Goal: Task Accomplishment & Management: Use online tool/utility

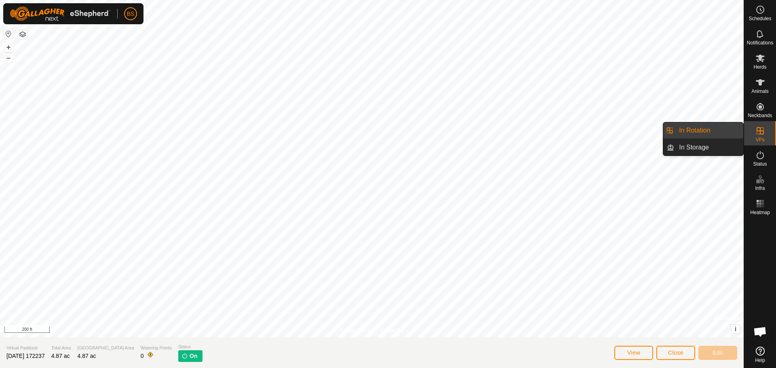
click at [694, 150] on link "In Storage" at bounding box center [708, 147] width 69 height 16
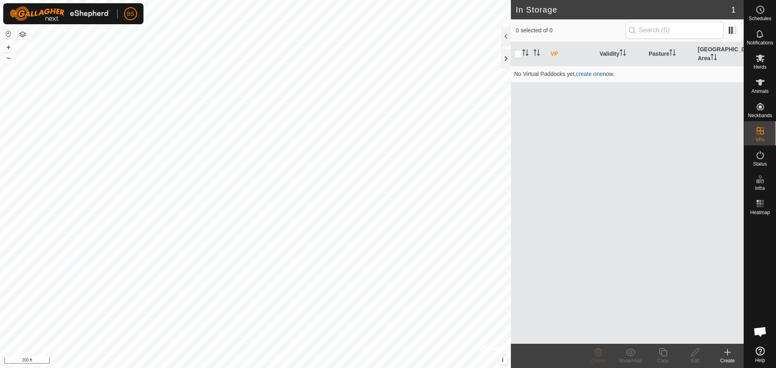
click at [589, 75] on link "create one" at bounding box center [589, 74] width 27 height 6
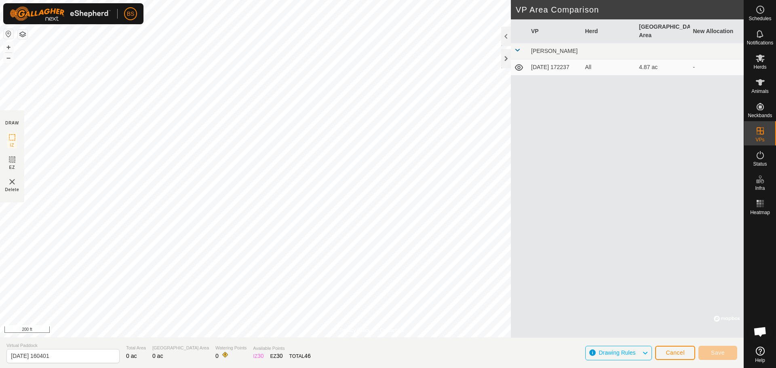
click at [647, 352] on icon at bounding box center [645, 353] width 6 height 11
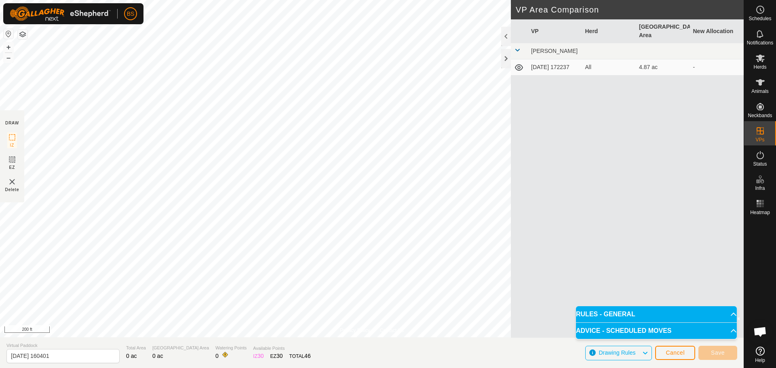
click at [647, 352] on icon at bounding box center [645, 353] width 6 height 11
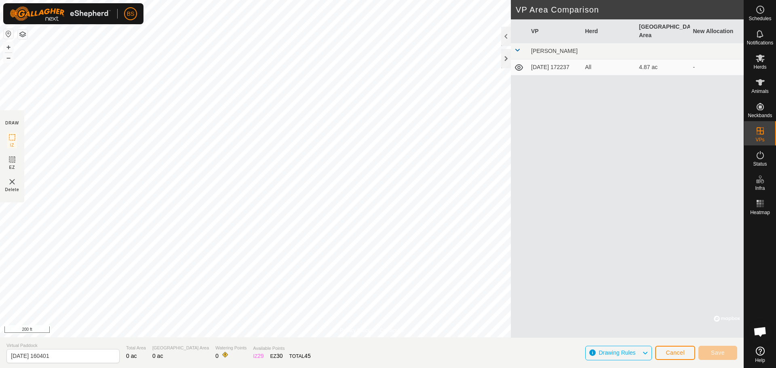
click at [700, 315] on div "VP Herd Grazing Area New Allocation [PERSON_NAME] [DATE] 172237 All 4.87 ac -" at bounding box center [627, 178] width 233 height 318
click at [664, 351] on button "Cancel" at bounding box center [675, 353] width 40 height 14
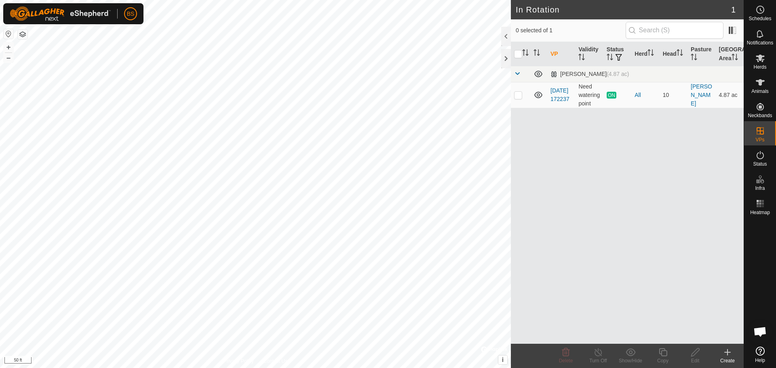
checkbox input "true"
click at [662, 353] on icon at bounding box center [663, 353] width 10 height 10
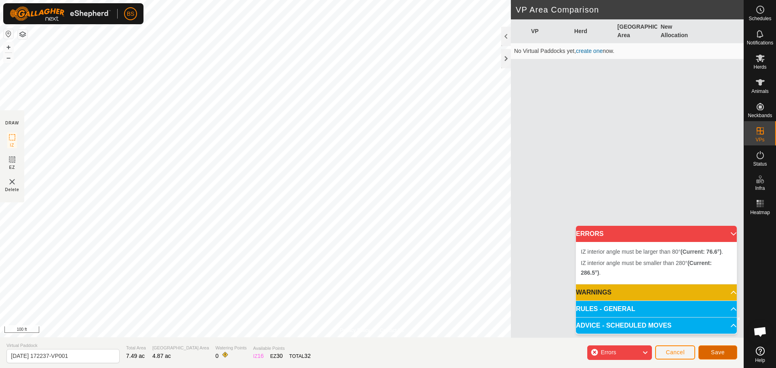
click at [716, 354] on span "Save" at bounding box center [718, 352] width 14 height 6
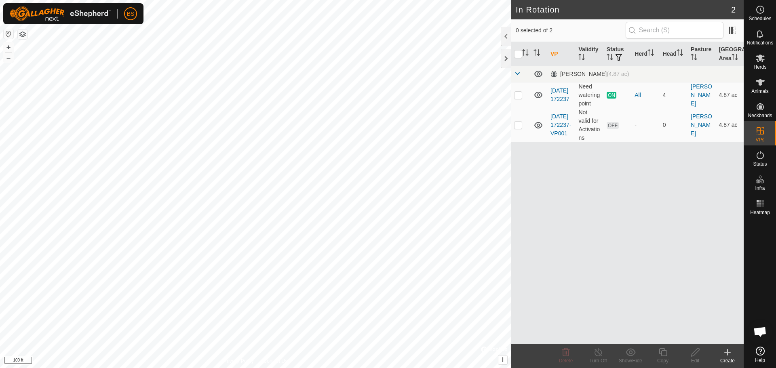
checkbox input "true"
click at [695, 354] on icon at bounding box center [695, 352] width 8 height 8
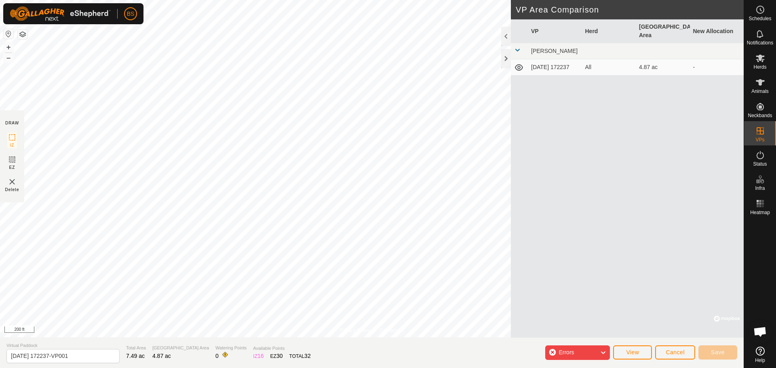
click at [601, 350] on icon at bounding box center [603, 353] width 6 height 11
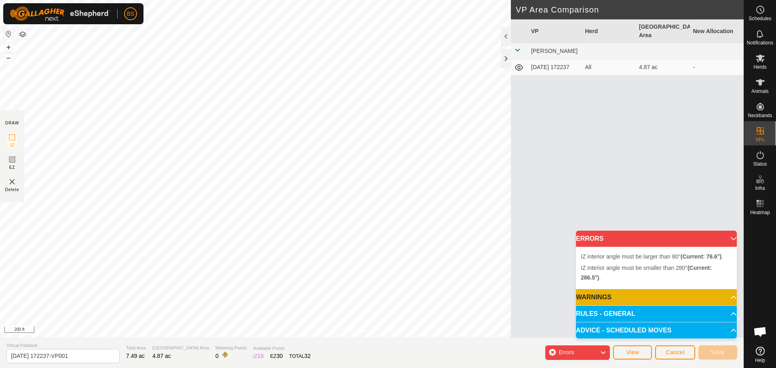
click at [618, 308] on p-accordion-header "RULES - GENERAL" at bounding box center [656, 314] width 161 height 16
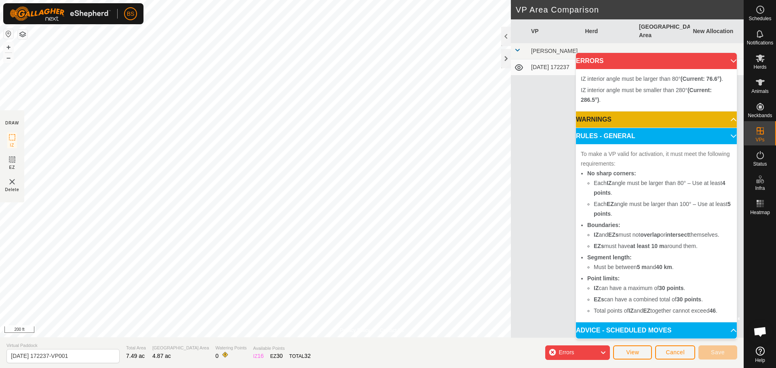
click at [728, 327] on p-accordion-header "ADVICE - SCHEDULED MOVES" at bounding box center [656, 330] width 161 height 16
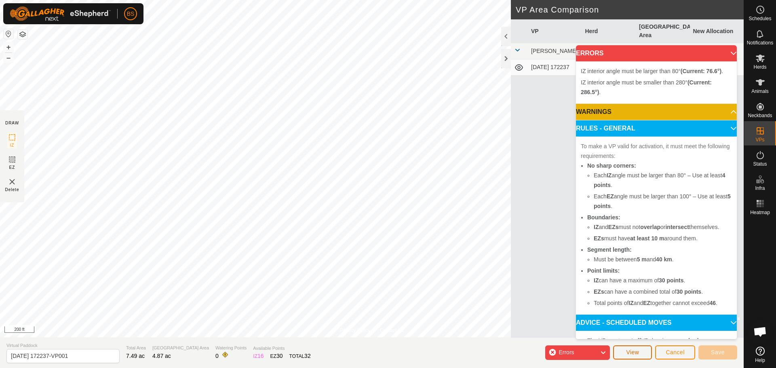
click at [633, 352] on span "View" at bounding box center [632, 352] width 13 height 6
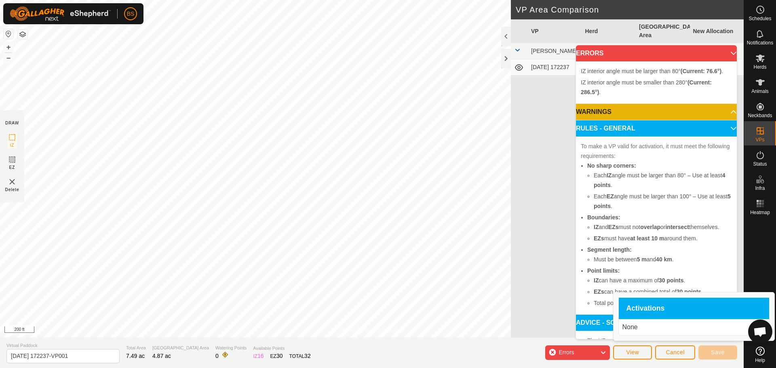
click at [545, 270] on div "VP Herd Grazing Area New Allocation [PERSON_NAME] [DATE] 172237 All 4.87 ac -" at bounding box center [627, 178] width 233 height 318
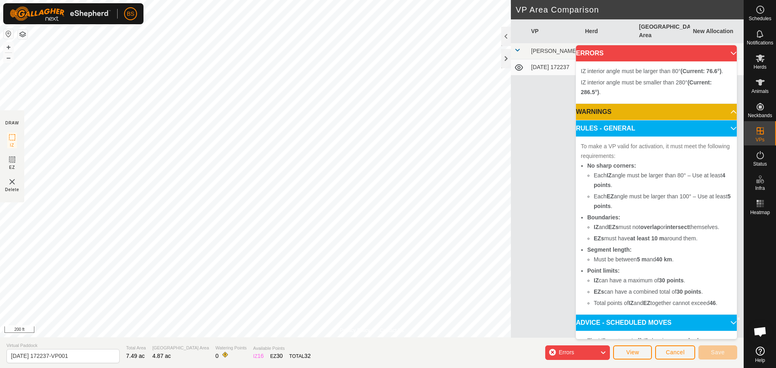
click at [721, 54] on p-accordion-header "ERRORS" at bounding box center [656, 53] width 161 height 16
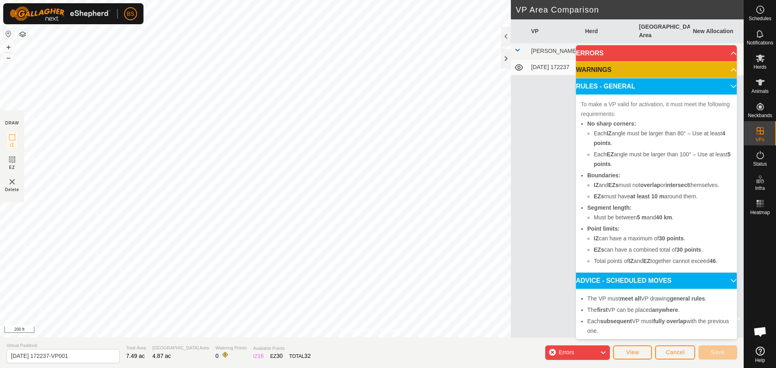
click at [603, 349] on icon at bounding box center [603, 353] width 6 height 11
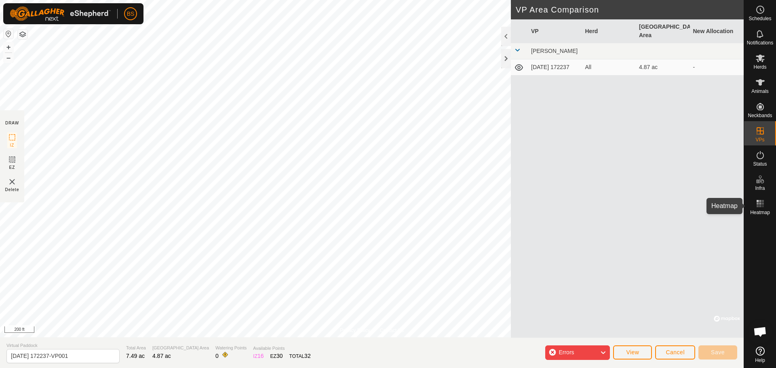
click at [759, 206] on icon at bounding box center [760, 204] width 10 height 10
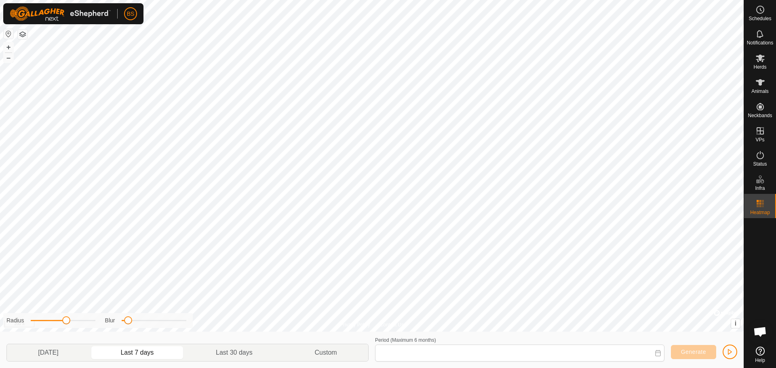
type input "[DATE] - [DATE]"
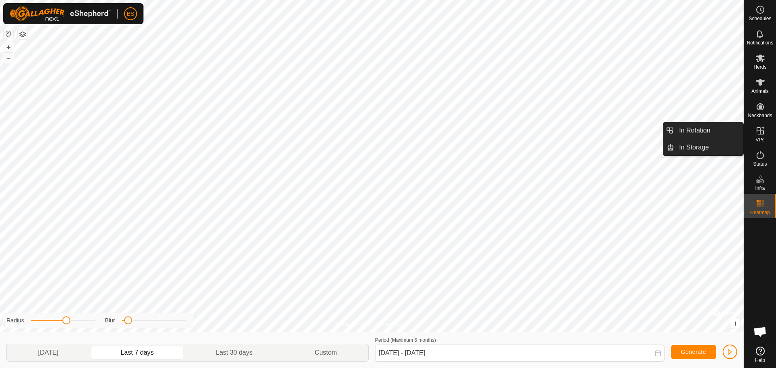
drag, startPoint x: 748, startPoint y: 139, endPoint x: 759, endPoint y: 135, distance: 10.9
click at [759, 135] on icon at bounding box center [760, 131] width 10 height 10
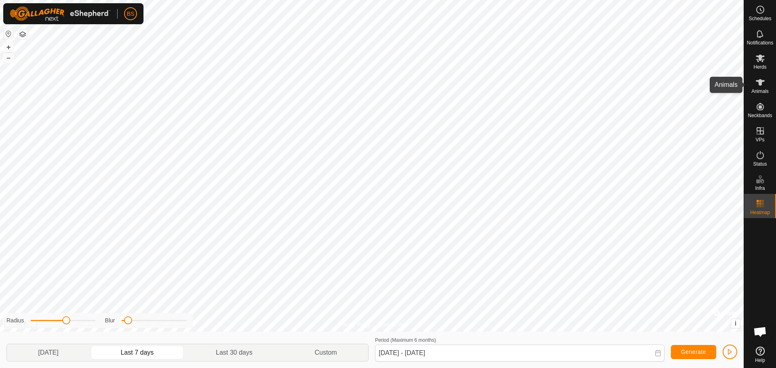
click at [755, 89] on span "Animals" at bounding box center [759, 91] width 17 height 5
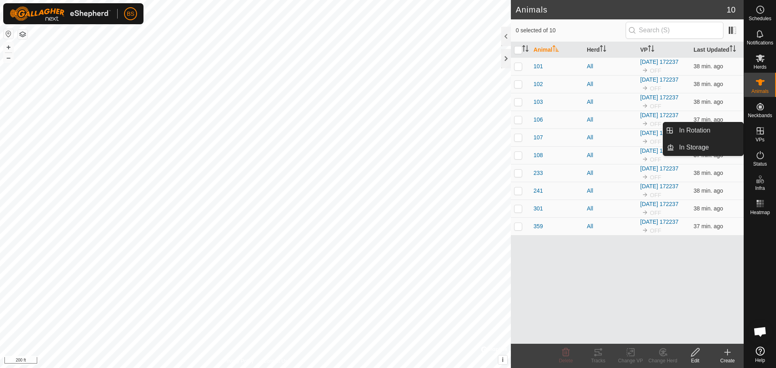
click at [758, 133] on icon at bounding box center [760, 131] width 10 height 10
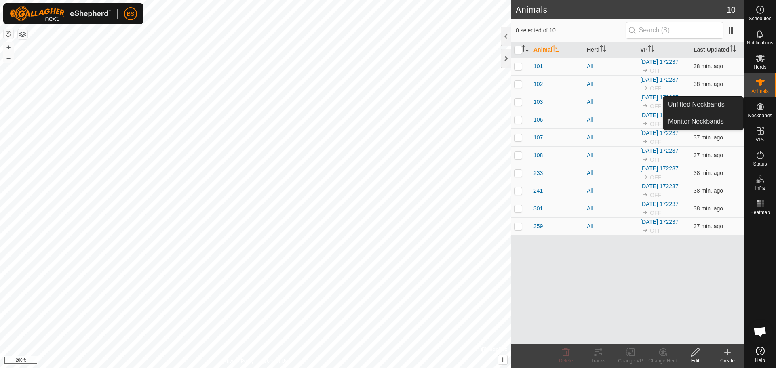
click at [759, 109] on icon at bounding box center [760, 107] width 10 height 10
click at [759, 105] on icon at bounding box center [760, 106] width 7 height 7
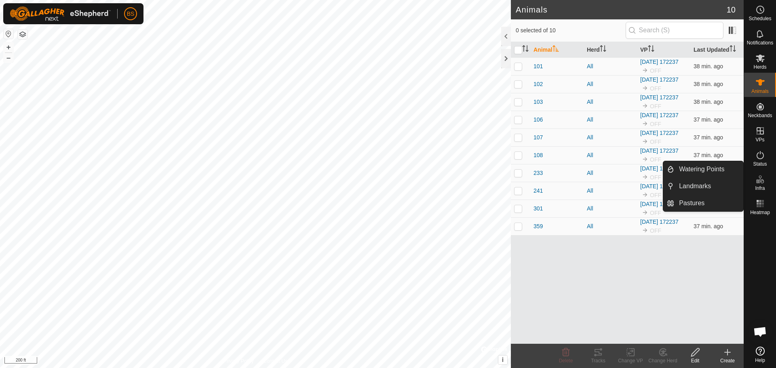
click at [716, 171] on link "Watering Points" at bounding box center [708, 169] width 69 height 16
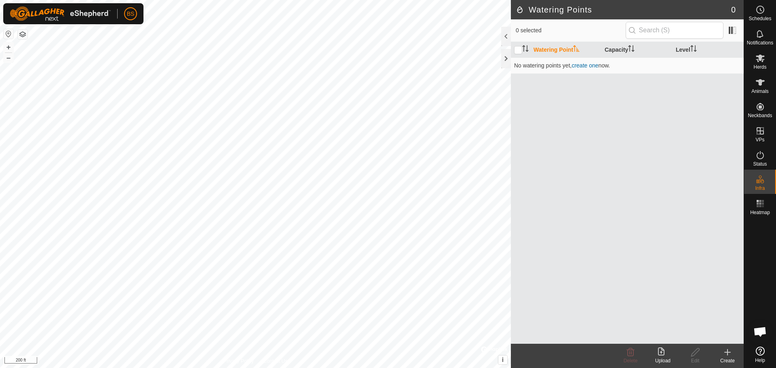
click at [587, 66] on link "create one" at bounding box center [584, 65] width 27 height 6
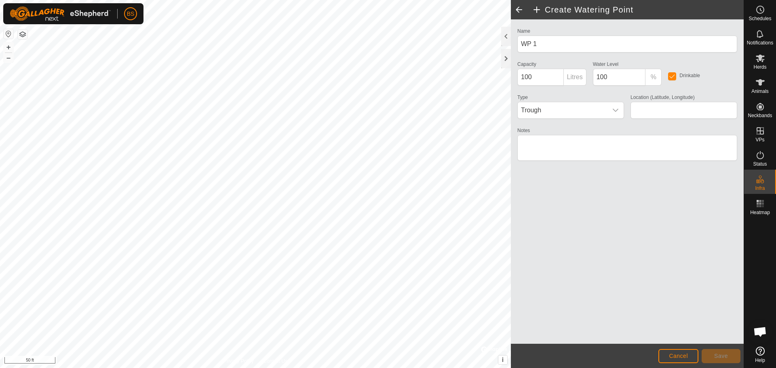
type input "43.397614, -112.139314"
click at [719, 358] on span "Save" at bounding box center [721, 356] width 14 height 6
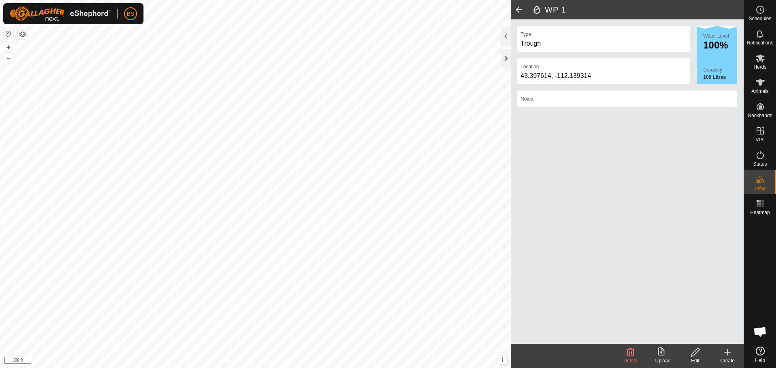
click at [297, 368] on html "BS Schedules Notifications Herds Animals Neckbands VPs Status Infra Heatmap Hel…" at bounding box center [388, 184] width 776 height 368
click at [280, 368] on html "BS Schedules Notifications Herds Animals Neckbands VPs Status Infra Heatmap Hel…" at bounding box center [388, 184] width 776 height 368
click at [725, 352] on icon at bounding box center [728, 352] width 6 height 0
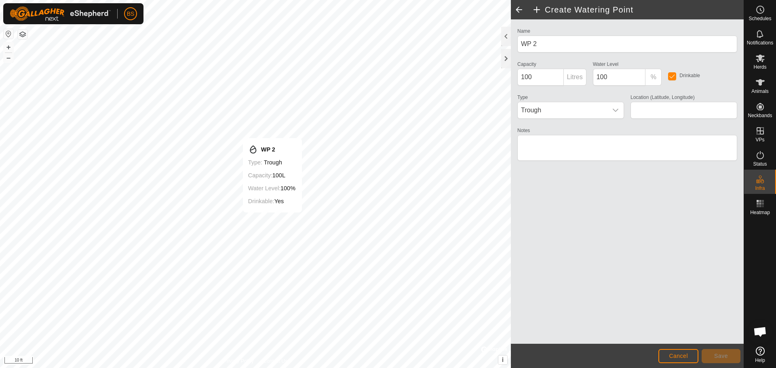
type input "43.409518, -112.133549"
click at [711, 355] on button "Save" at bounding box center [721, 356] width 39 height 14
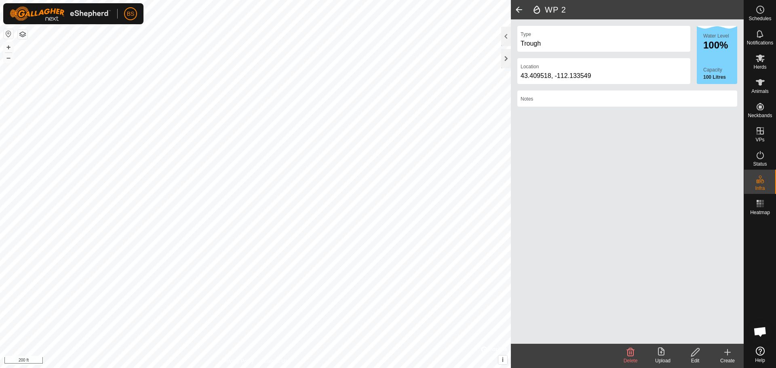
click at [333, 0] on html "BS Schedules Notifications Herds Animals Neckbands VPs Status Infra Heatmap Hel…" at bounding box center [388, 184] width 776 height 368
click at [518, 9] on span at bounding box center [519, 9] width 16 height 19
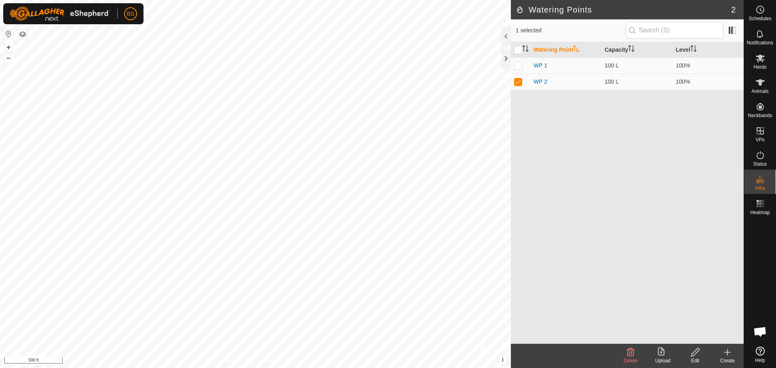
click at [291, 368] on html "BS Schedules Notifications Herds Animals Neckbands VPs Status Infra Heatmap Hel…" at bounding box center [388, 184] width 776 height 368
click at [408, 0] on html "BS Schedules Notifications Herds Animals Neckbands VPs Status Infra Heatmap Hel…" at bounding box center [388, 184] width 776 height 368
click at [516, 40] on div "Watering Points 2 1 selected Watering Point Capacity Level WP 1 100 L 100% WP 2…" at bounding box center [372, 184] width 744 height 368
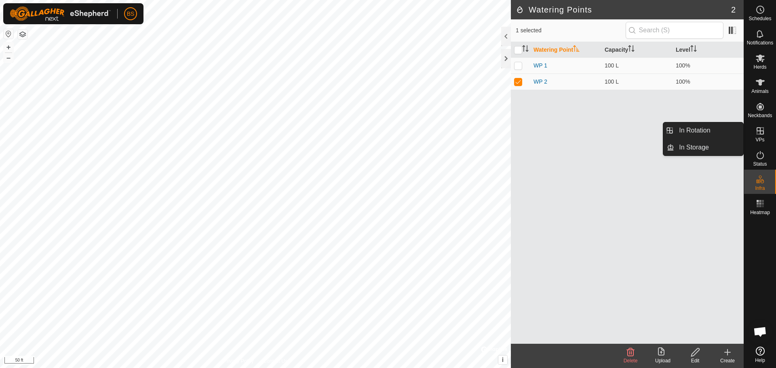
click at [757, 131] on icon at bounding box center [760, 130] width 7 height 7
click at [711, 131] on link "In Rotation" at bounding box center [708, 130] width 69 height 16
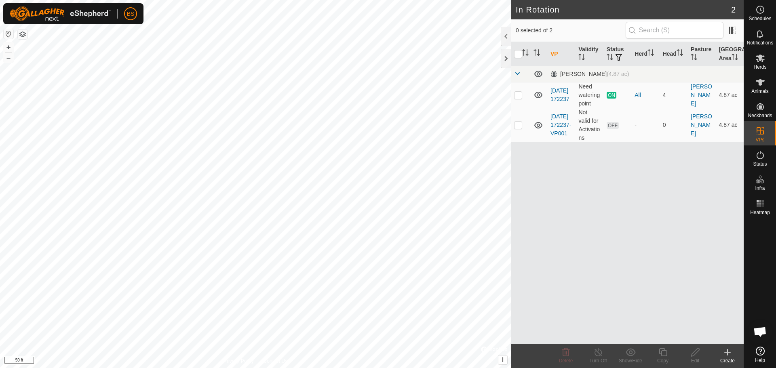
checkbox input "true"
click at [662, 355] on icon at bounding box center [663, 353] width 10 height 10
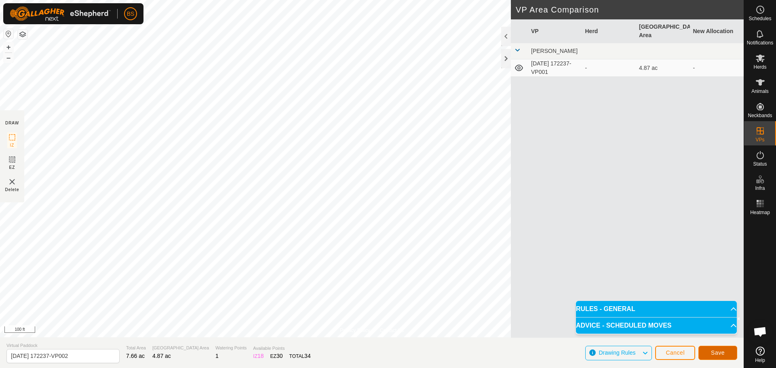
click at [718, 352] on span "Save" at bounding box center [718, 353] width 14 height 6
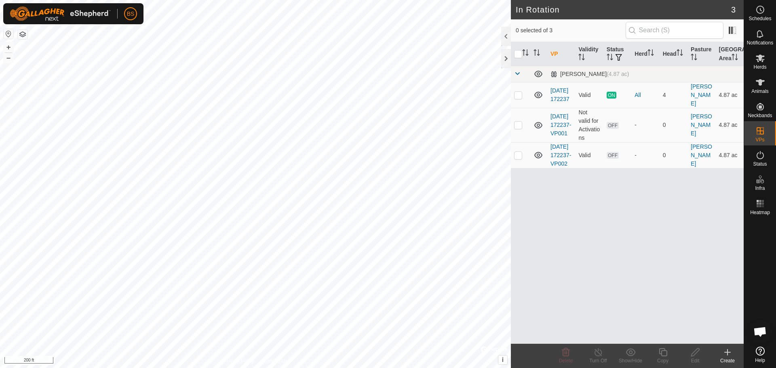
checkbox input "true"
click at [697, 355] on icon at bounding box center [695, 353] width 10 height 10
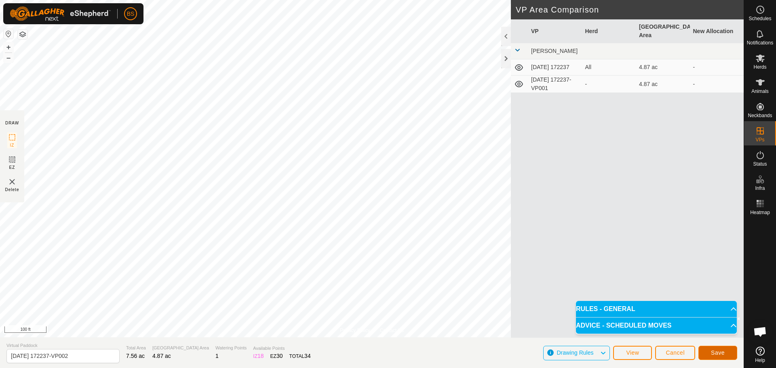
click at [717, 358] on button "Save" at bounding box center [717, 353] width 39 height 14
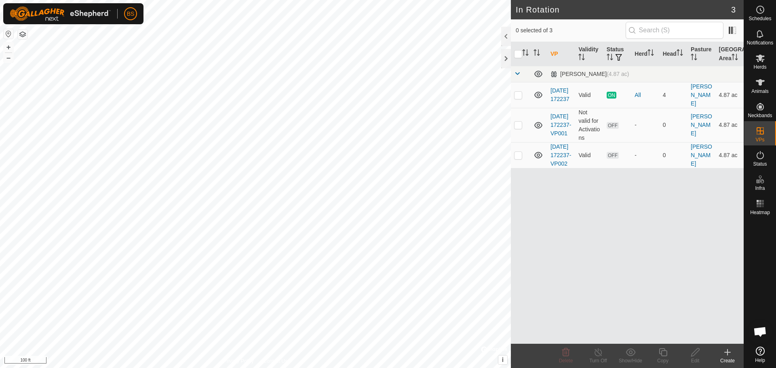
checkbox input "true"
click at [516, 94] on p-checkbox at bounding box center [518, 95] width 8 height 6
checkbox input "true"
click at [574, 202] on div "VP Validity Status Herd Head Pasture Grazing Area [PERSON_NAME] (4.87 ac) [DATE…" at bounding box center [627, 193] width 233 height 302
click at [519, 158] on p-checkbox at bounding box center [518, 155] width 8 height 6
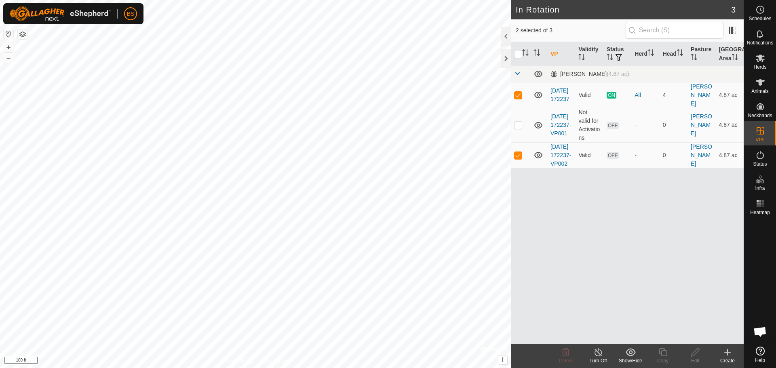
checkbox input "false"
click at [517, 97] on p-checkbox at bounding box center [518, 95] width 8 height 6
checkbox input "false"
